Goal: Information Seeking & Learning: Find specific fact

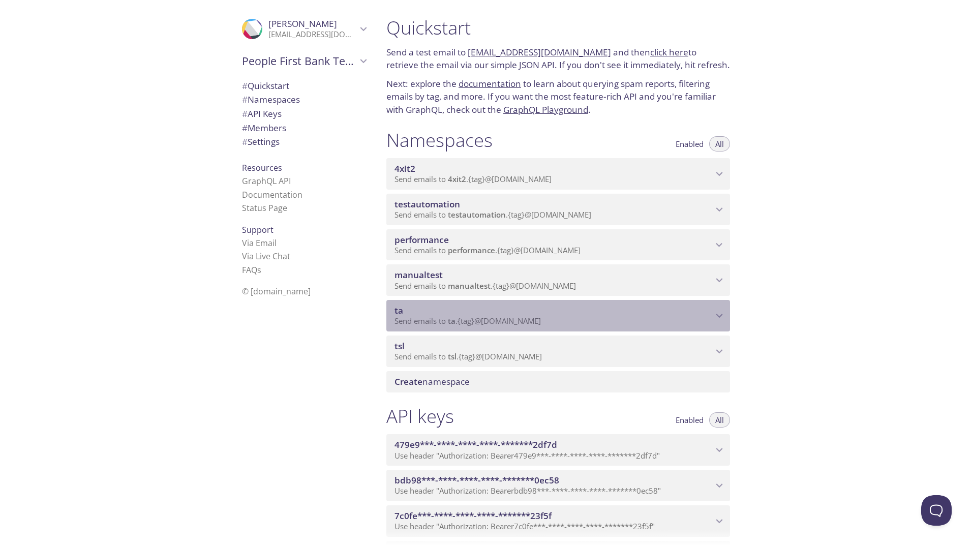
click at [718, 315] on icon "ta namespace" at bounding box center [718, 315] width 13 height 13
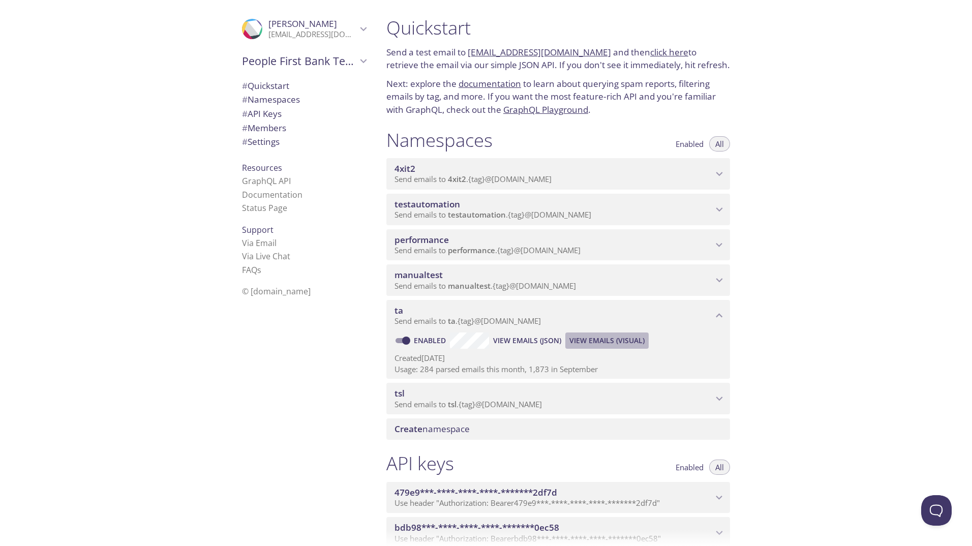
click at [592, 340] on span "View Emails (Visual)" at bounding box center [606, 340] width 75 height 12
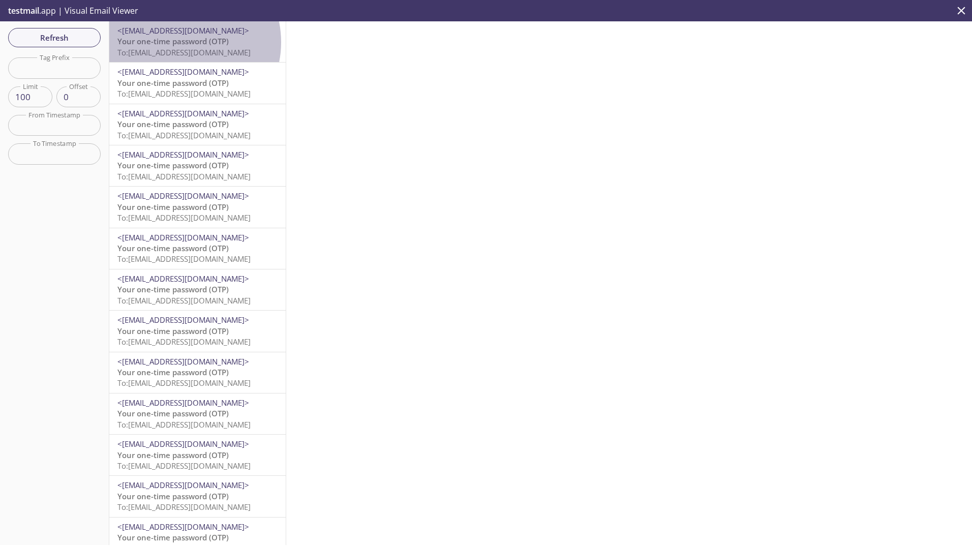
click at [181, 42] on span "Your one-time password (OTP)" at bounding box center [172, 41] width 111 height 10
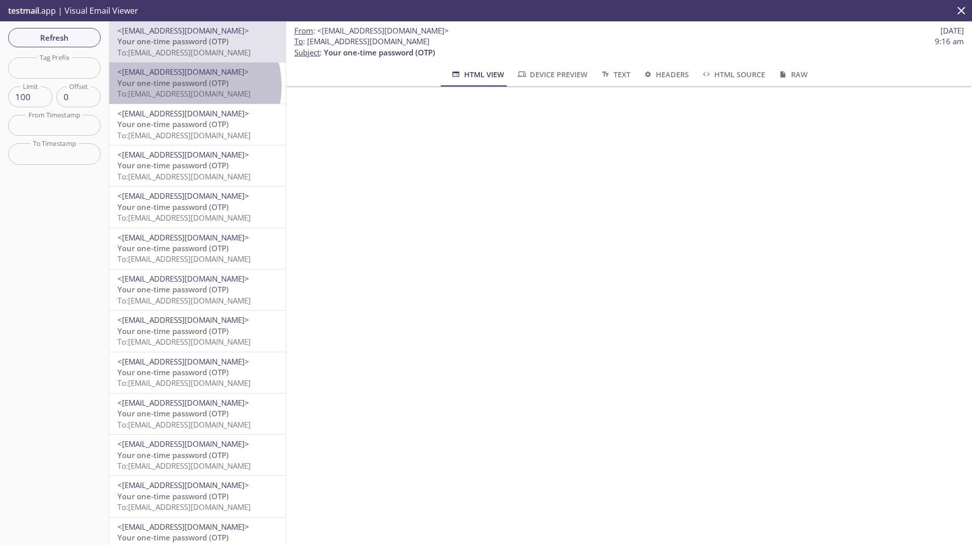
click at [181, 86] on span "Your one-time password (OTP)" at bounding box center [172, 83] width 111 height 10
